Goal: Transaction & Acquisition: Purchase product/service

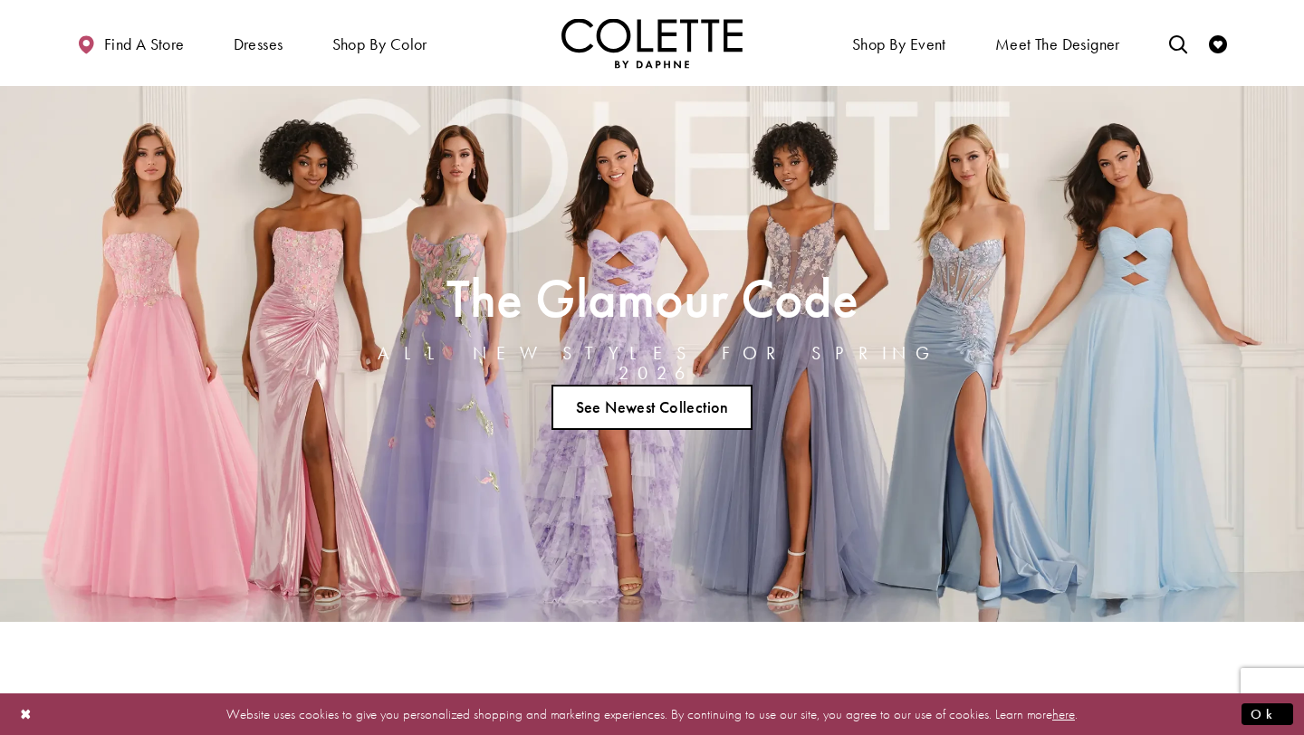
click at [662, 393] on link "See Newest Collection" at bounding box center [651, 407] width 201 height 45
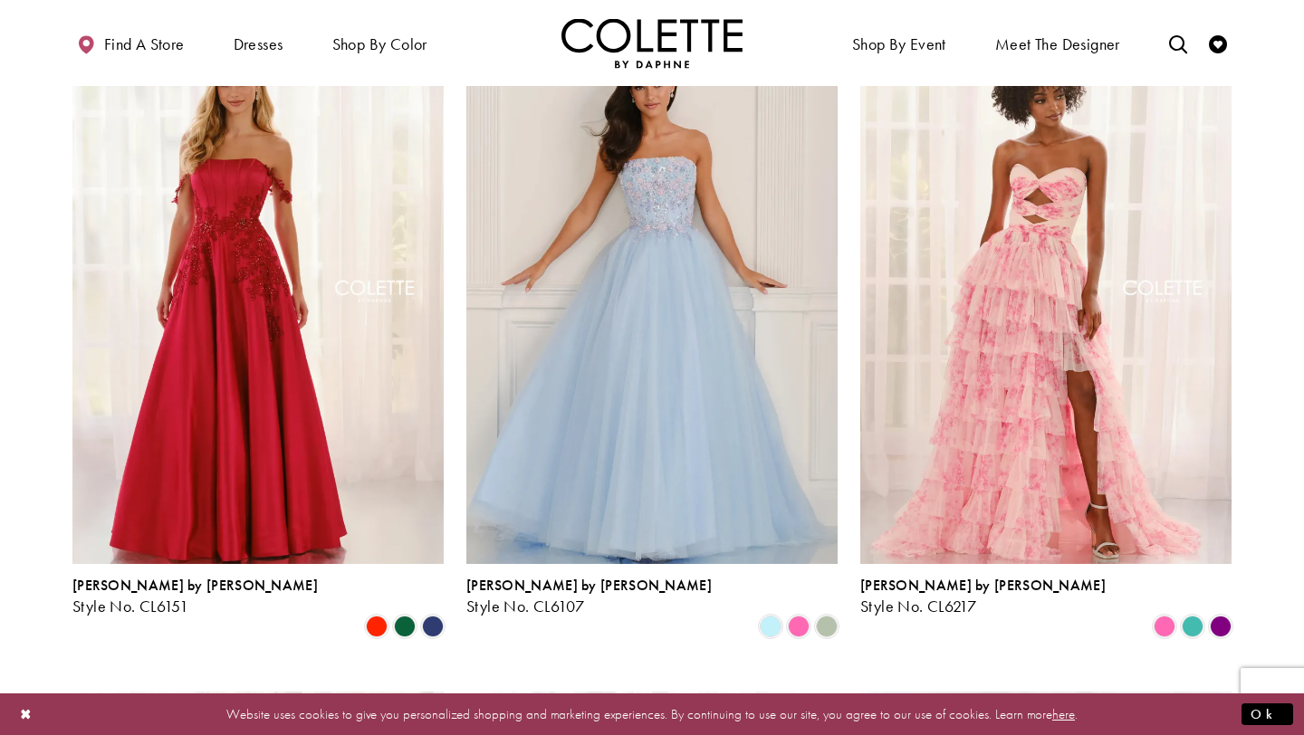
scroll to position [1203, 0]
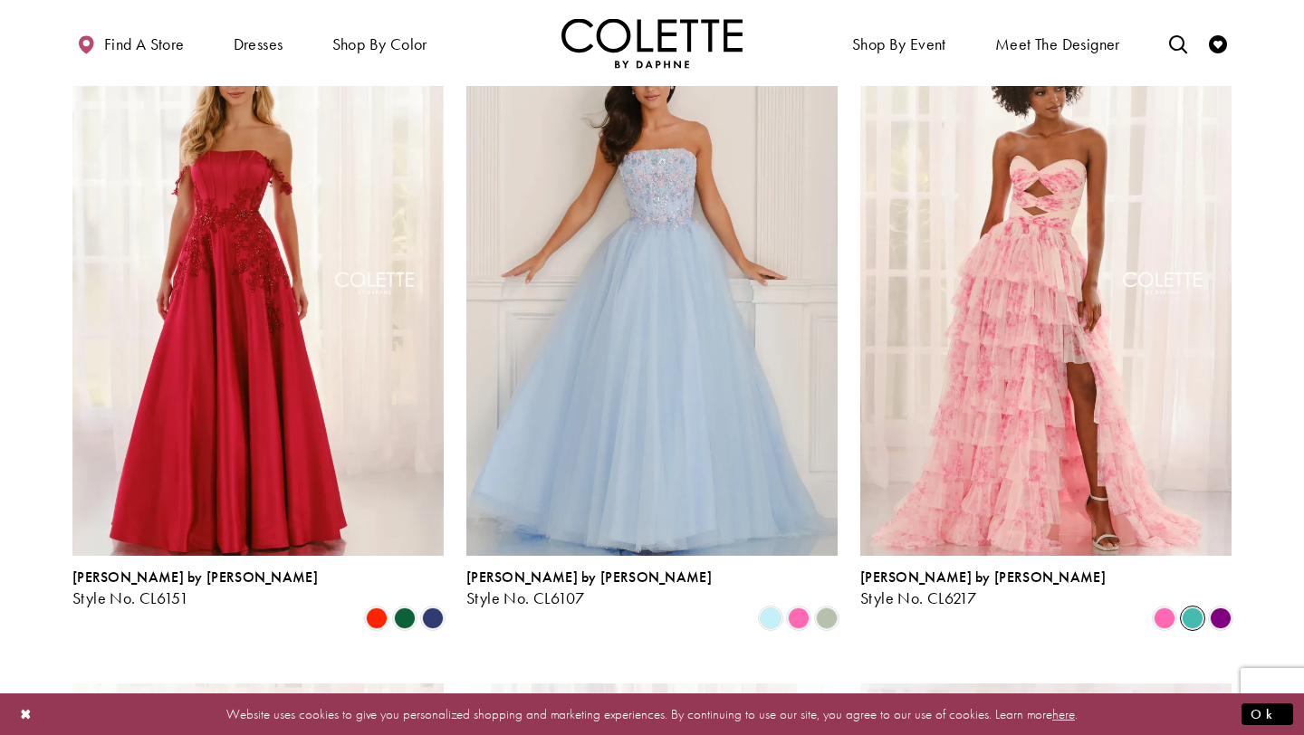
click at [1196, 608] on span "Product List" at bounding box center [1193, 619] width 22 height 22
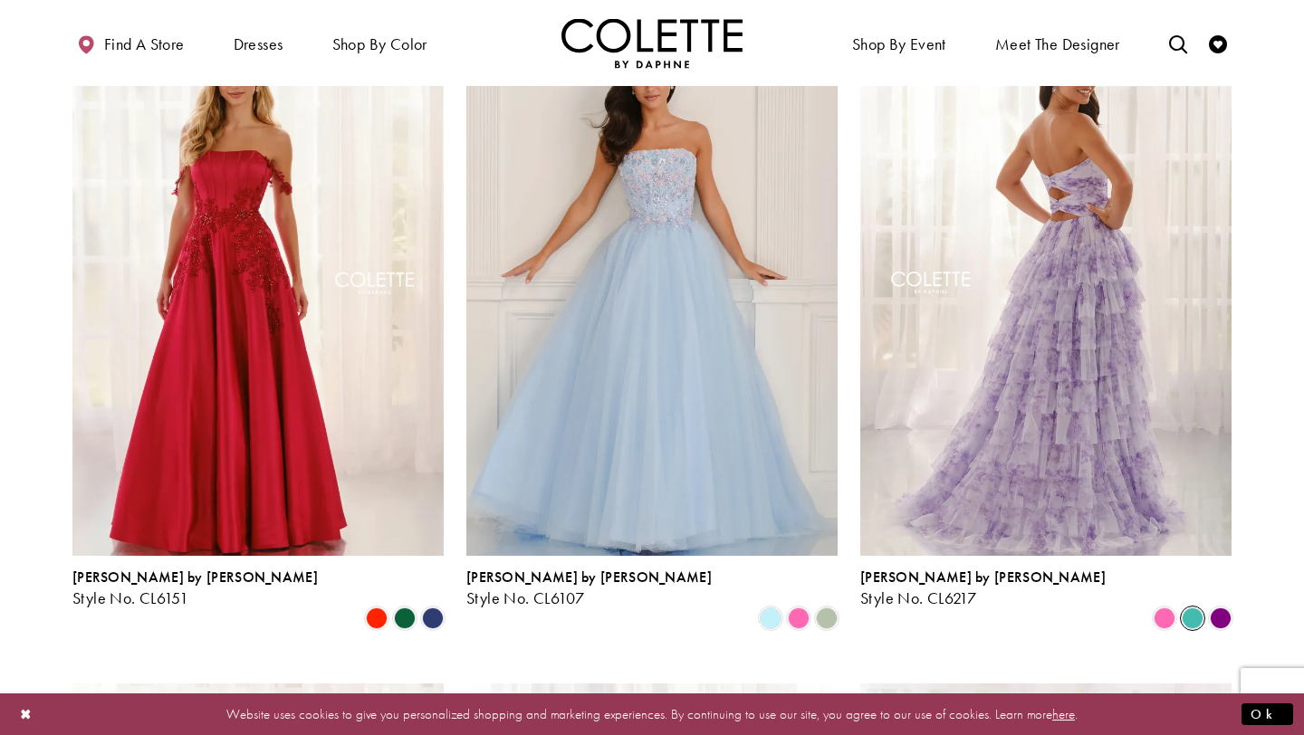
click at [1123, 455] on img "Visit Colette by Daphne Style No. CL6217 Page" at bounding box center [1045, 286] width 371 height 540
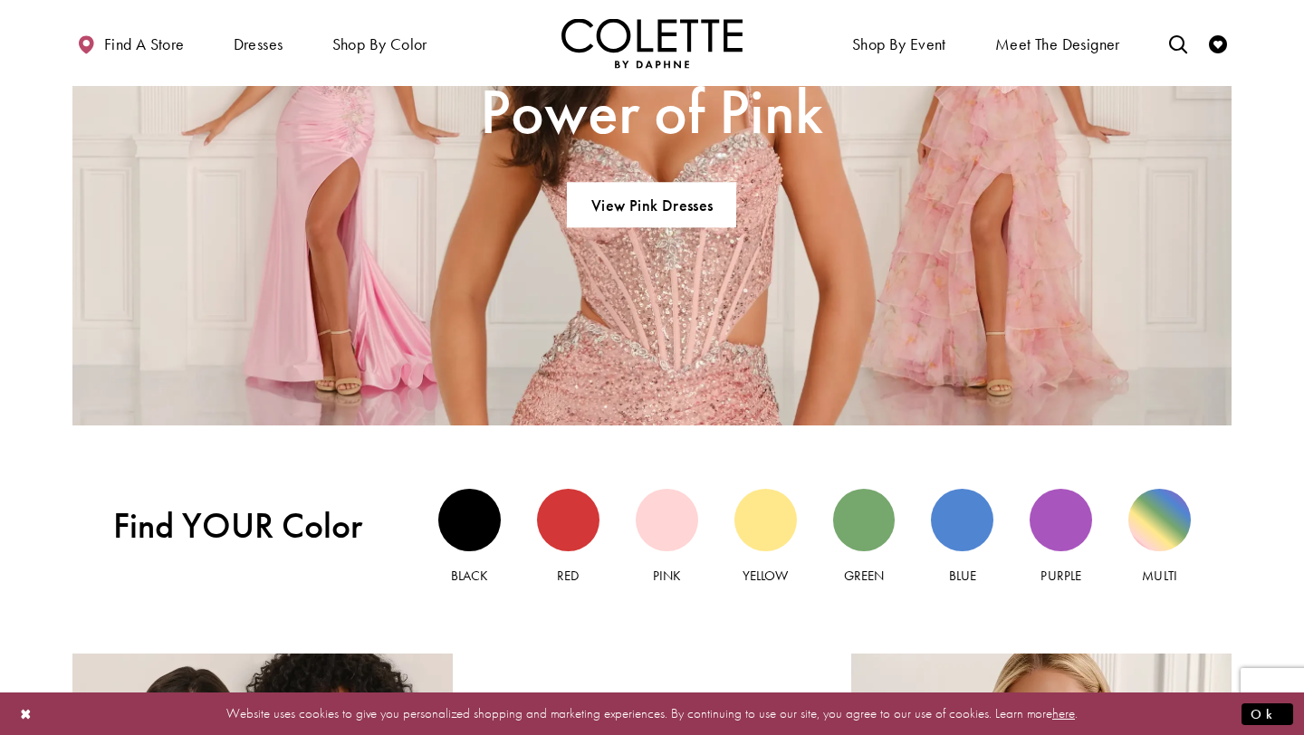
scroll to position [1401, 0]
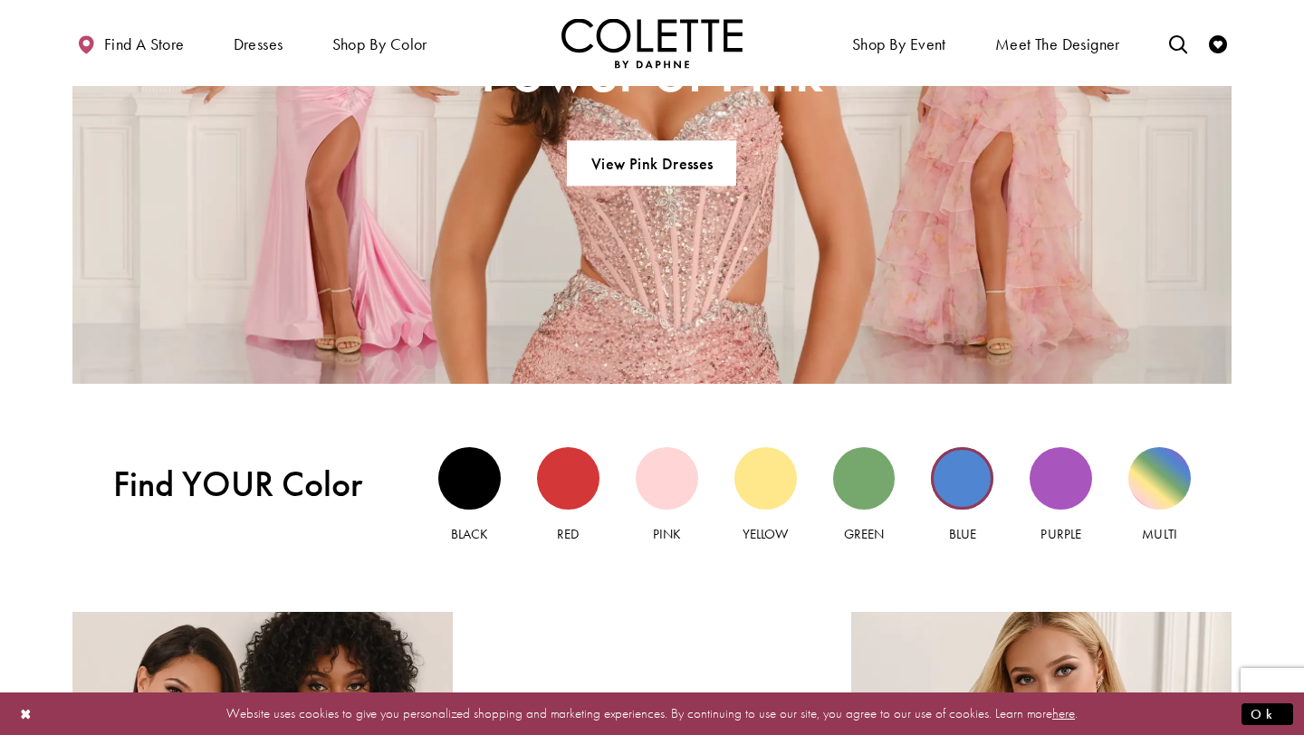
click at [950, 476] on div "Blue view" at bounding box center [962, 478] width 62 height 62
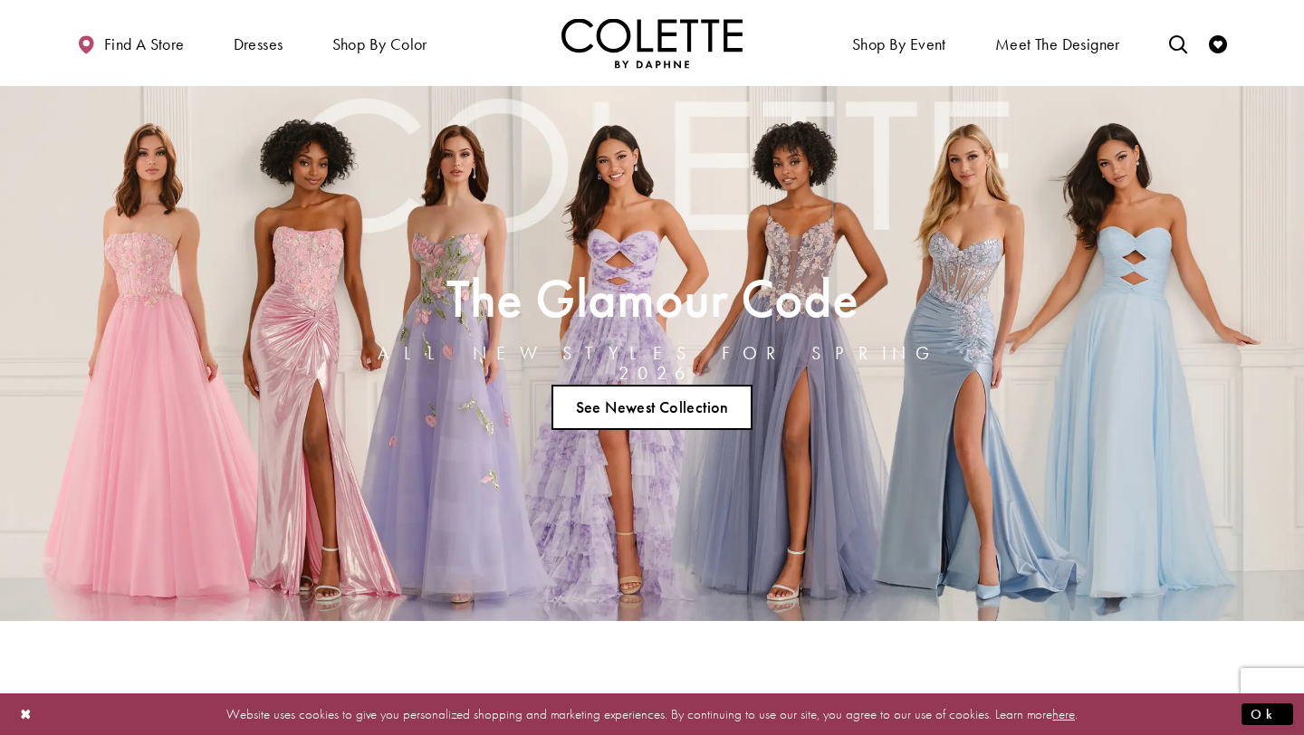
click at [649, 391] on link "See Newest Collection" at bounding box center [651, 407] width 201 height 45
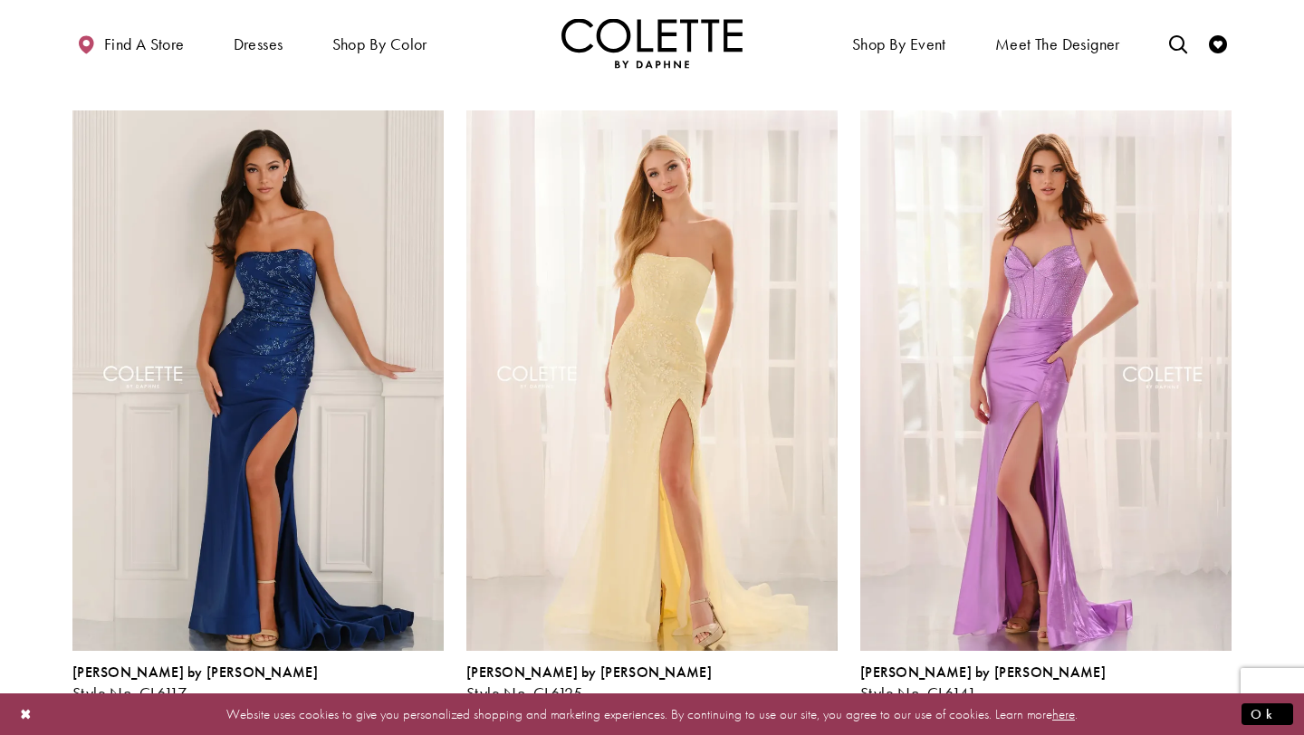
scroll to position [2432, 0]
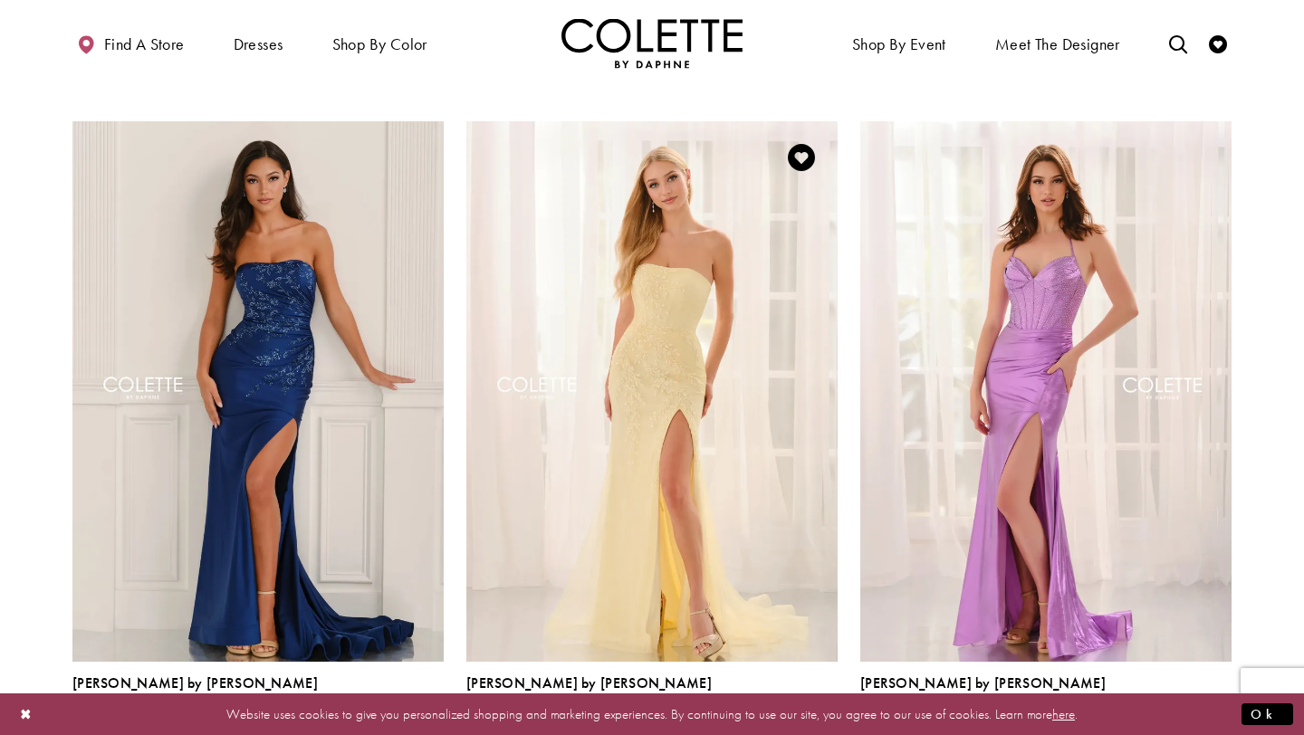
click at [823, 714] on span "Product List" at bounding box center [827, 725] width 22 height 22
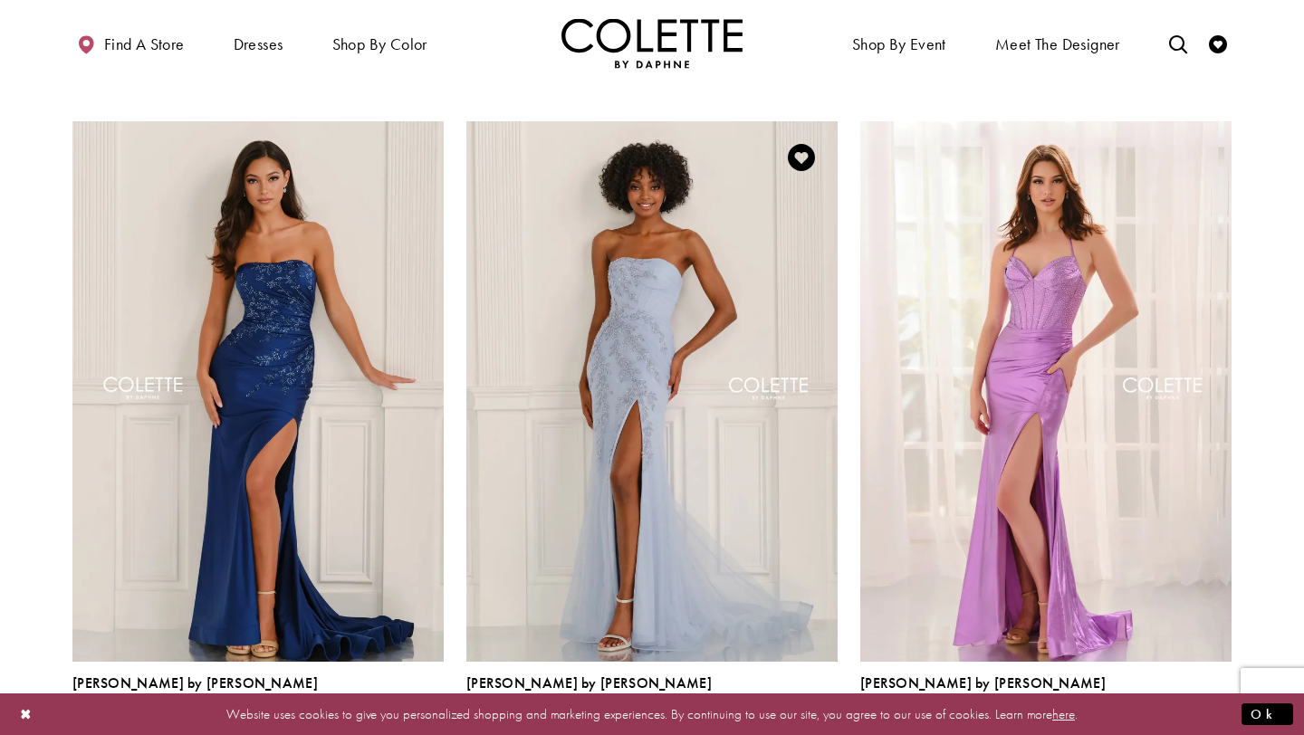
click at [802, 714] on span "Product List" at bounding box center [799, 725] width 22 height 22
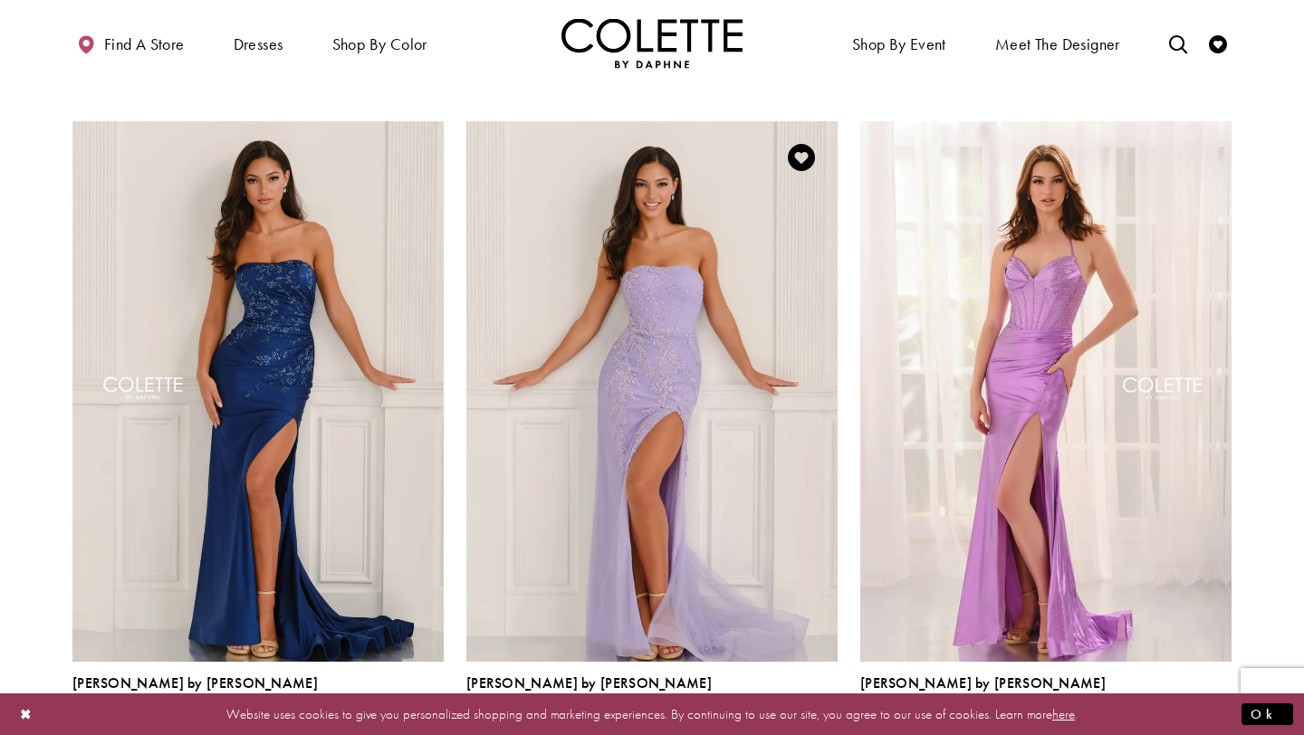
click at [773, 714] on span "Product List" at bounding box center [771, 725] width 22 height 22
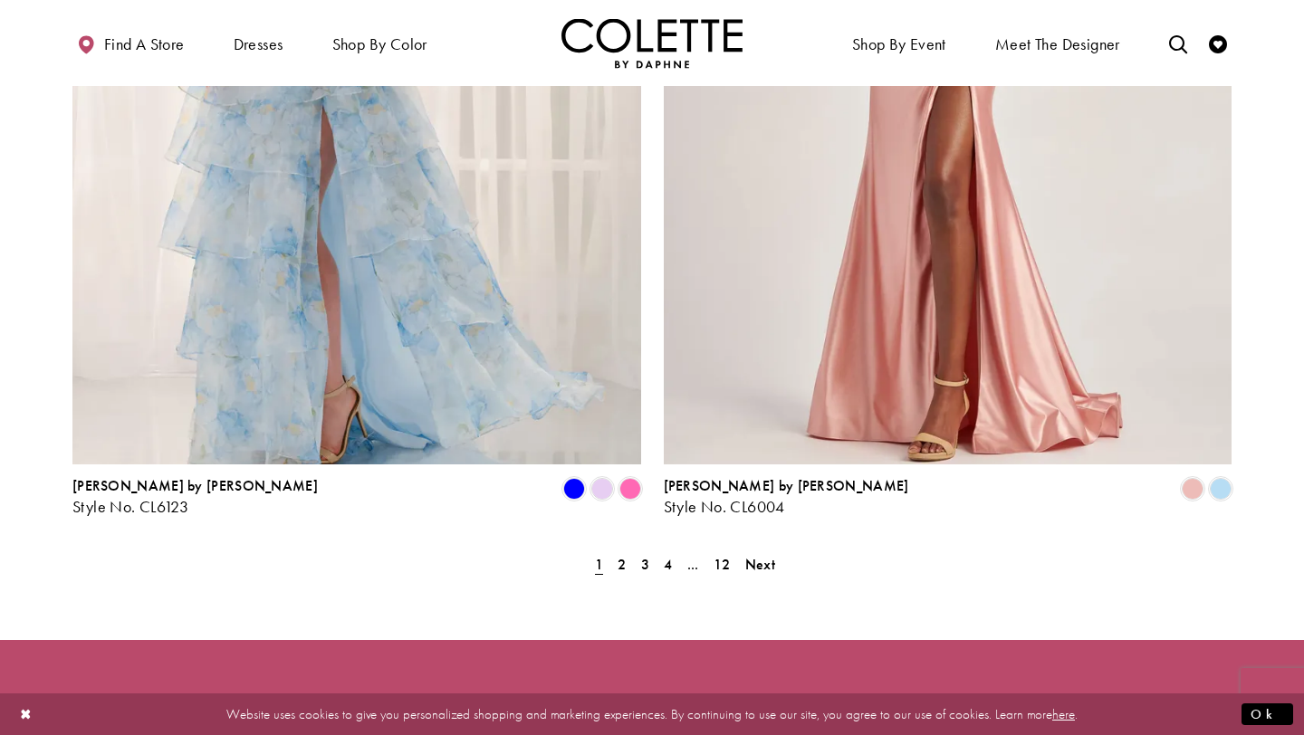
scroll to position [3586, 0]
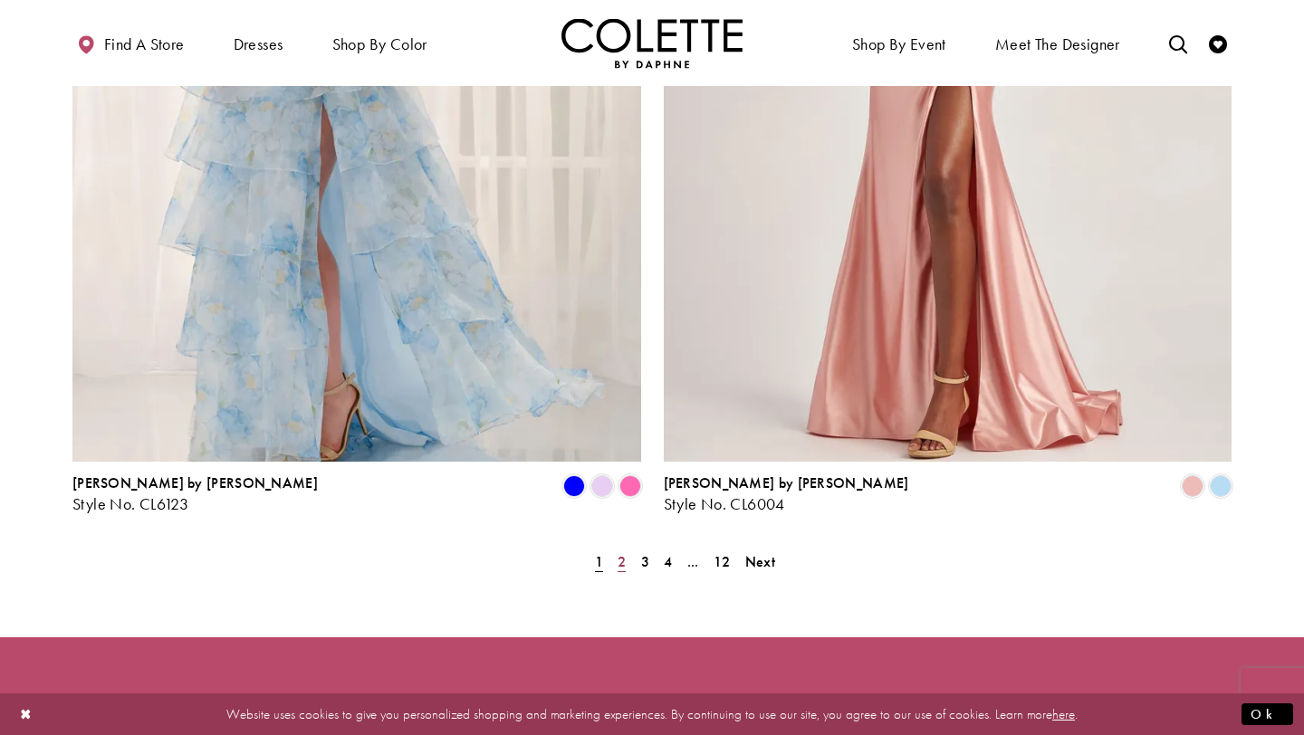
click at [623, 552] on span "2" at bounding box center [622, 561] width 8 height 19
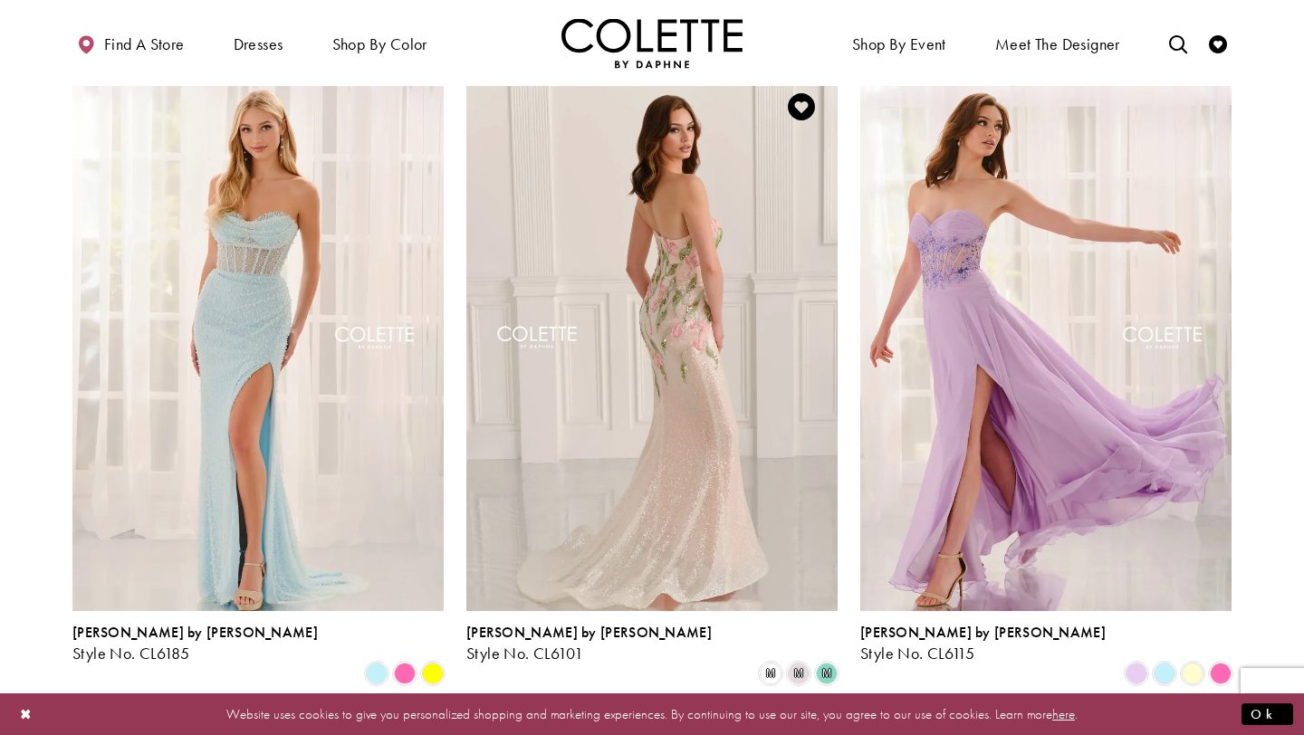
scroll to position [482, 0]
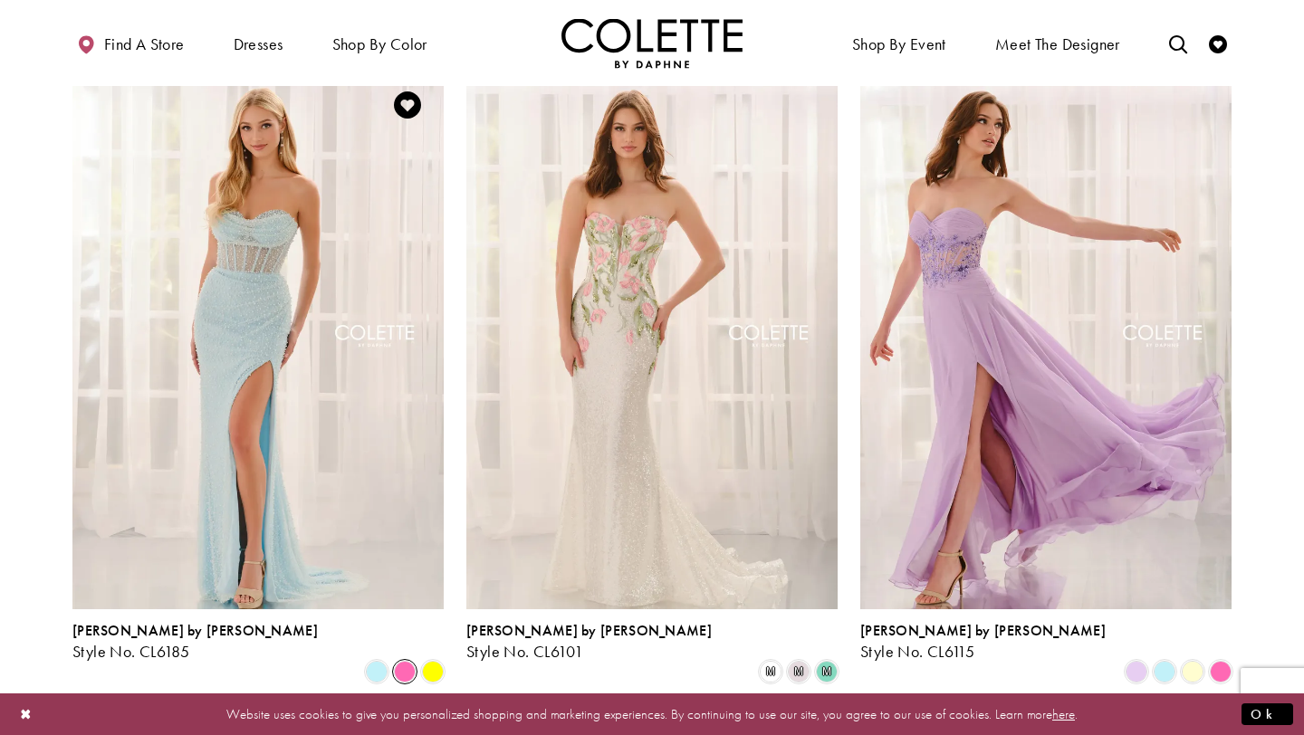
click at [406, 661] on span "Product List" at bounding box center [405, 672] width 22 height 22
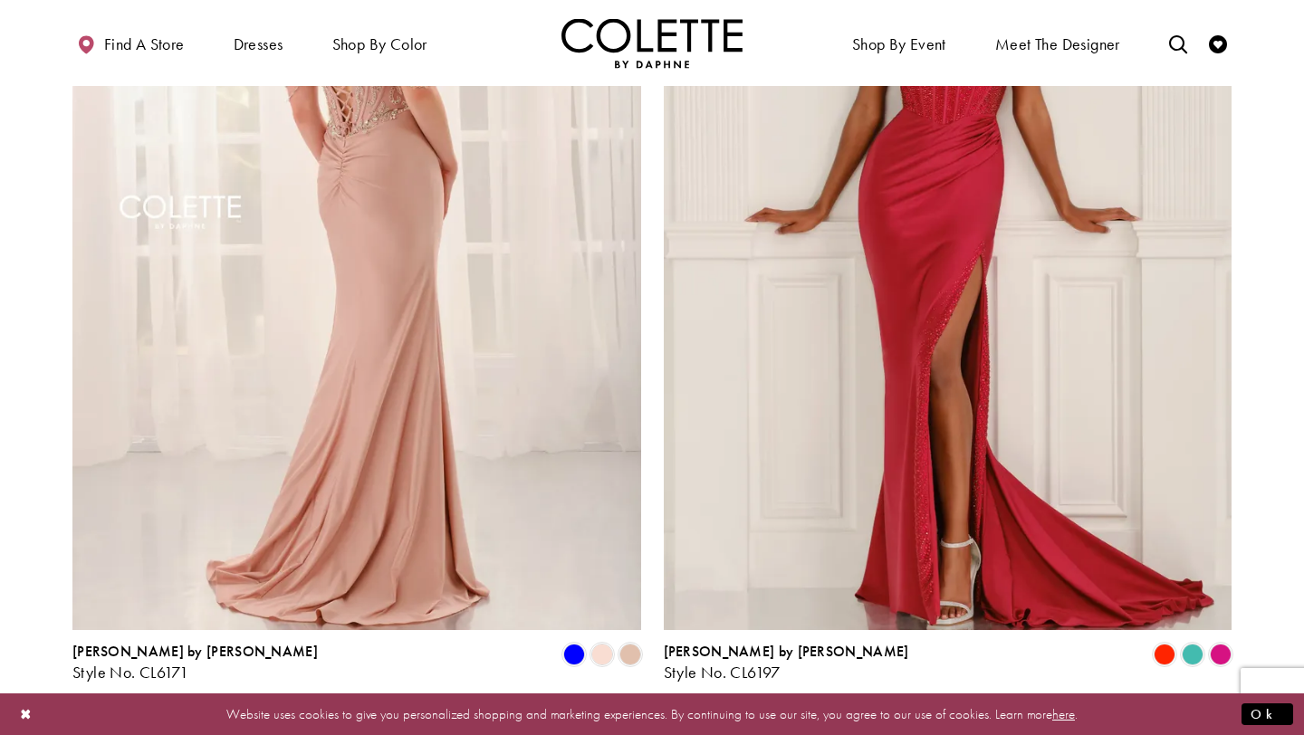
scroll to position [3417, 0]
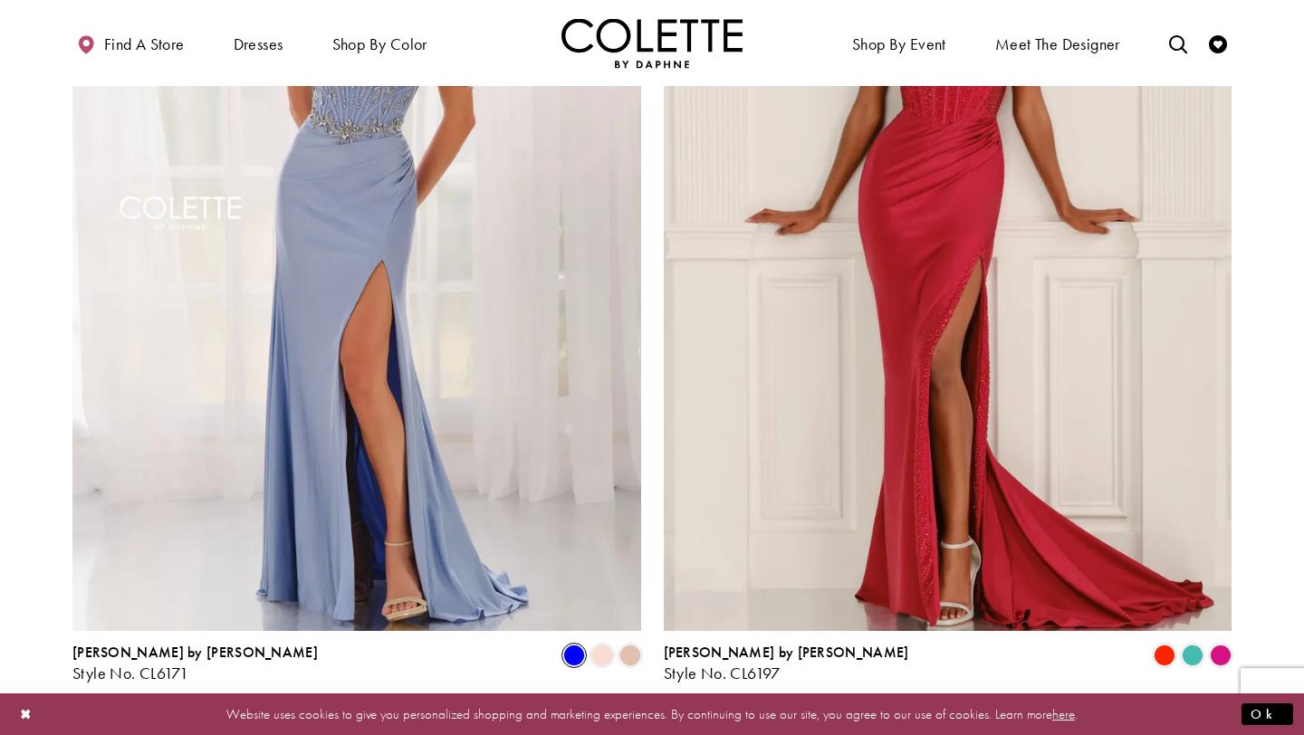
click at [575, 645] on span "Product List" at bounding box center [574, 656] width 22 height 22
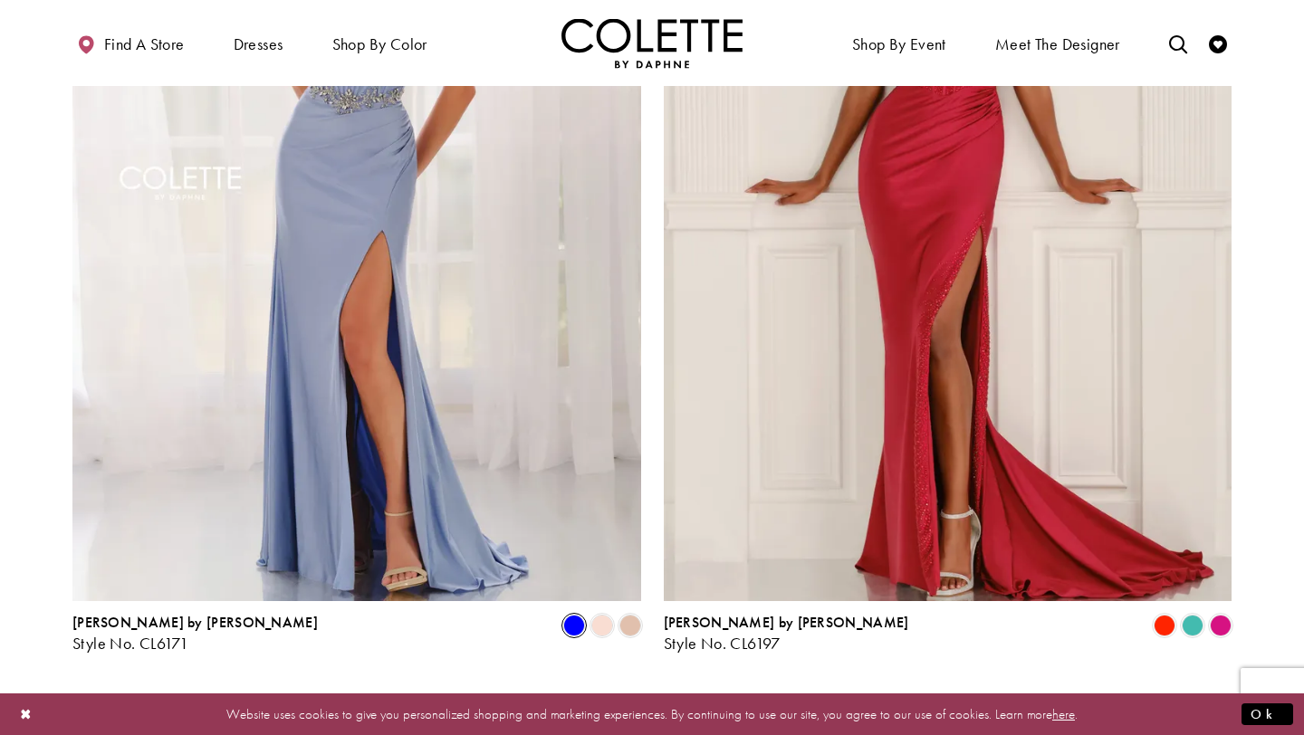
scroll to position [3545, 0]
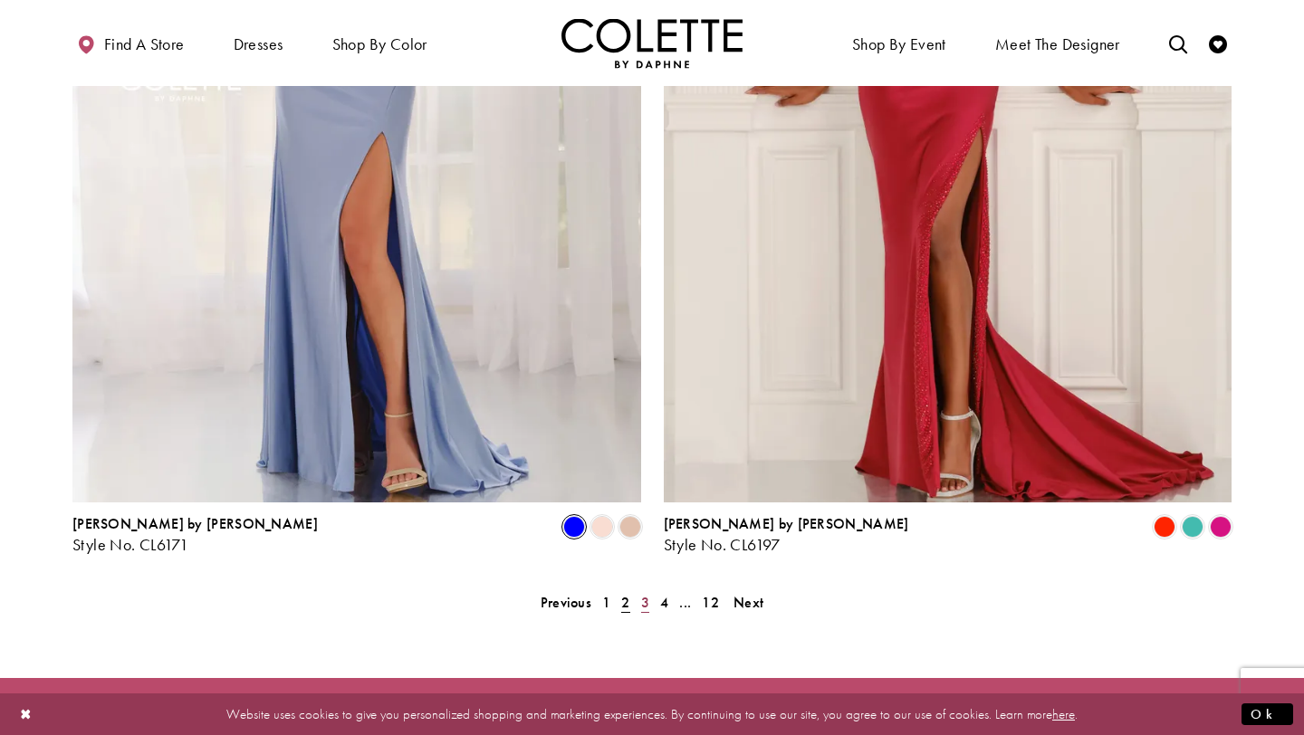
click at [646, 593] on span "3" at bounding box center [645, 602] width 8 height 19
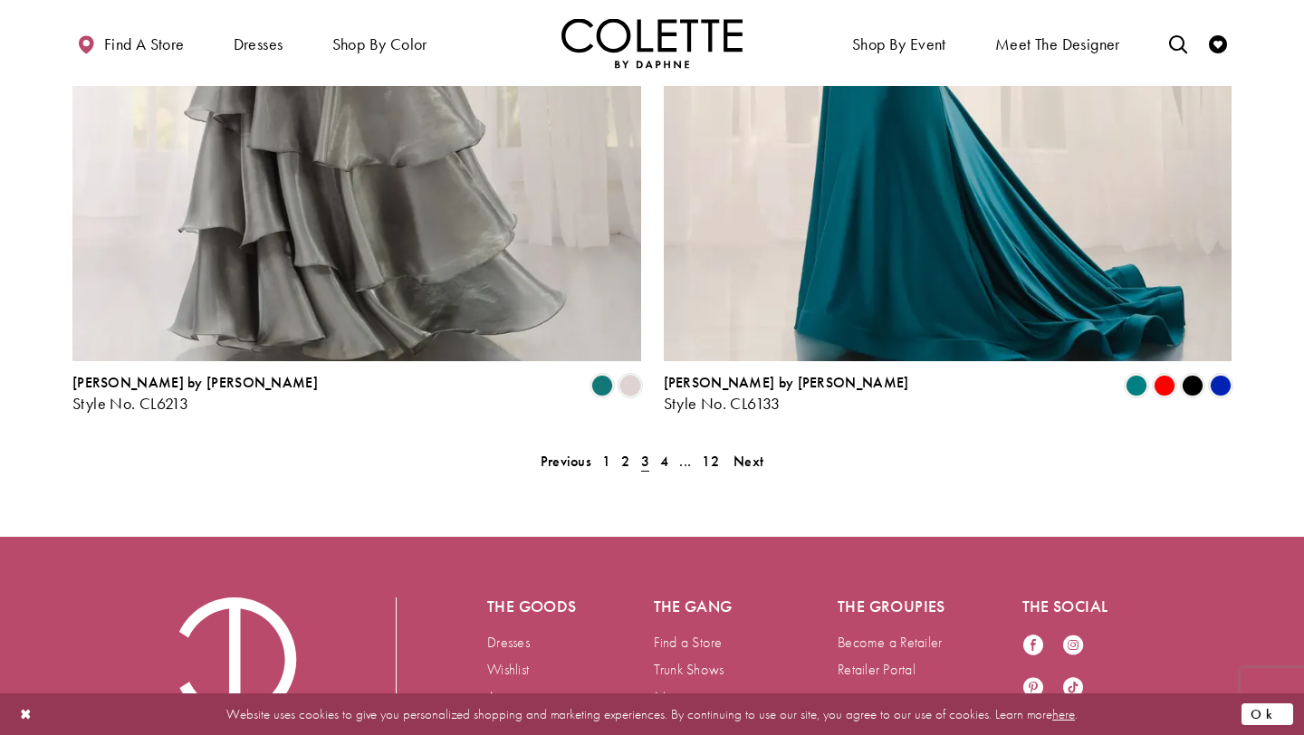
scroll to position [3777, 0]
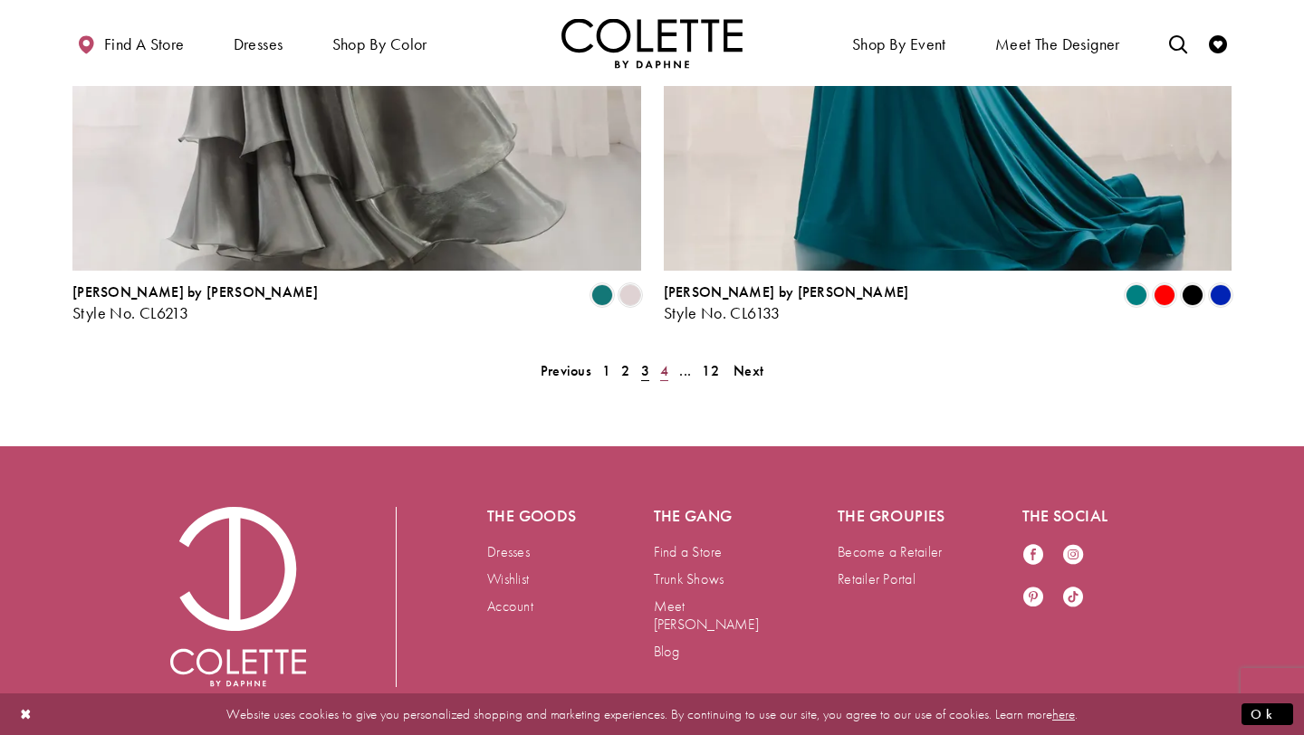
click at [669, 358] on link "4" at bounding box center [664, 371] width 19 height 26
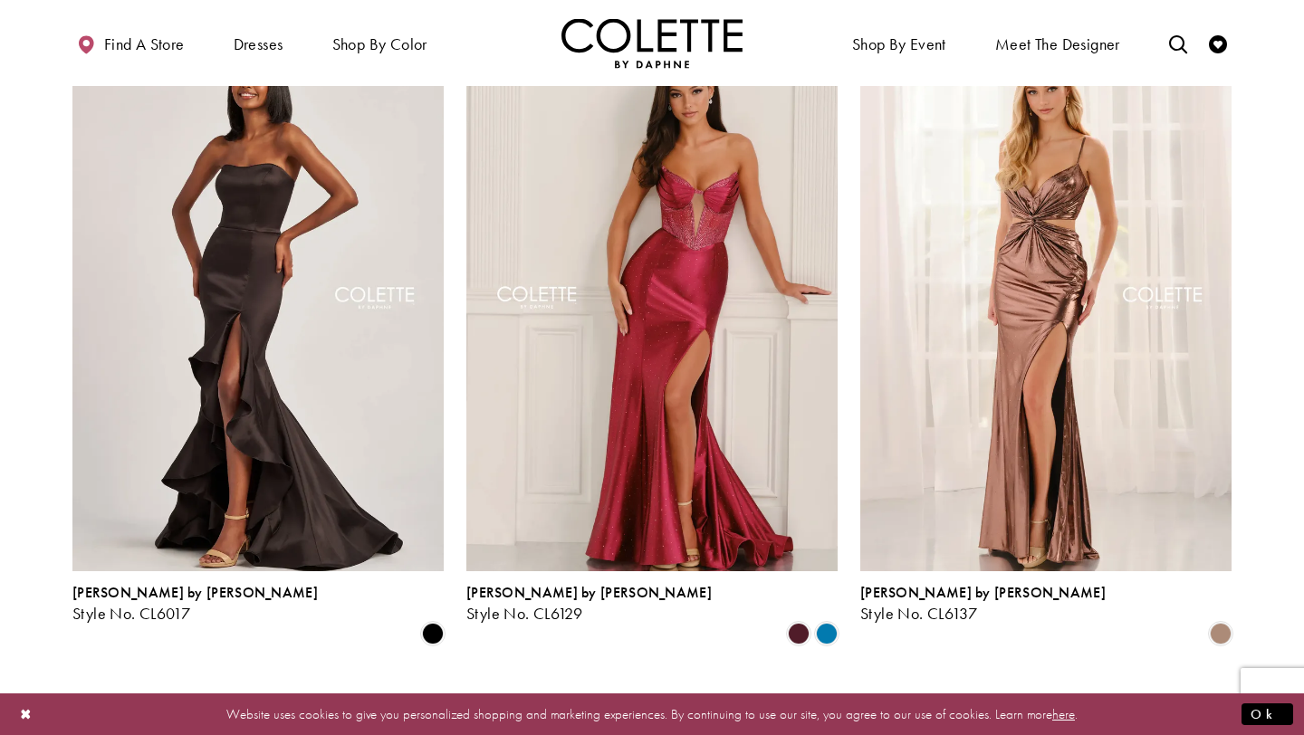
scroll to position [2524, 0]
click at [832, 622] on span "Product List" at bounding box center [827, 633] width 22 height 22
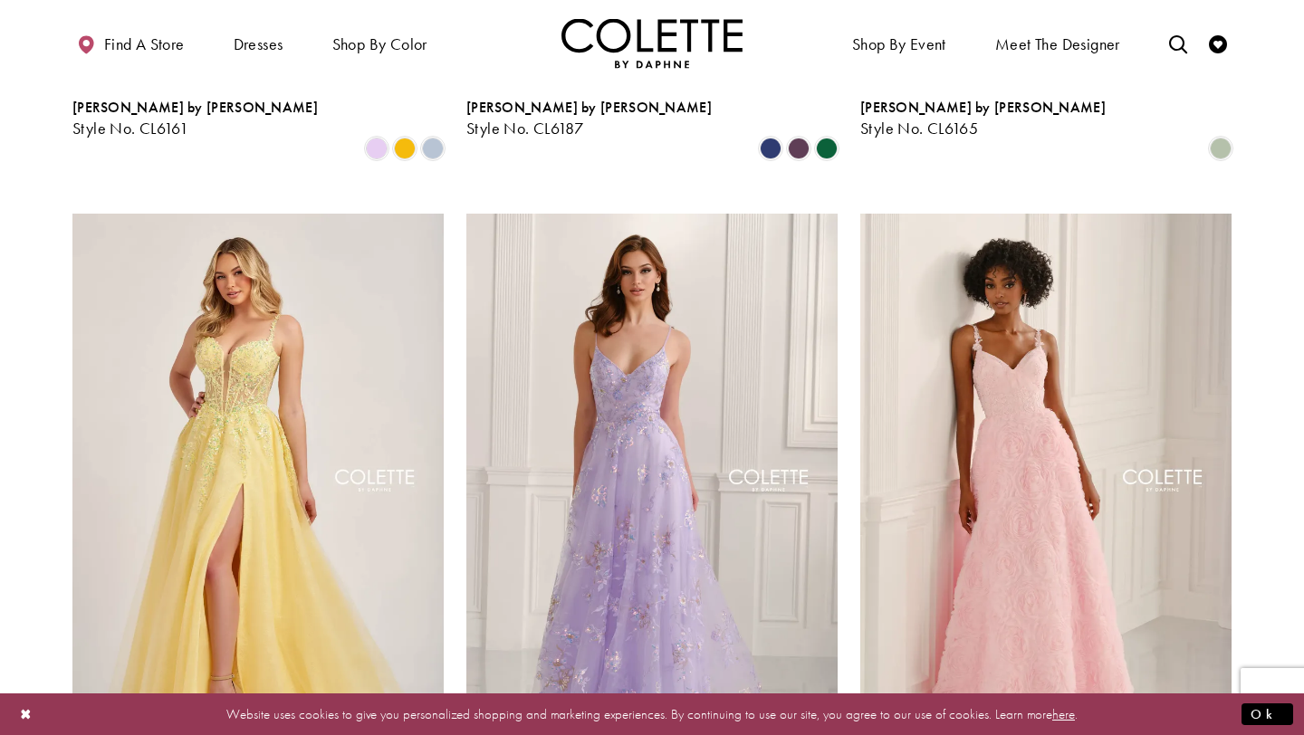
scroll to position [0, 0]
